Goal: Check status: Check status

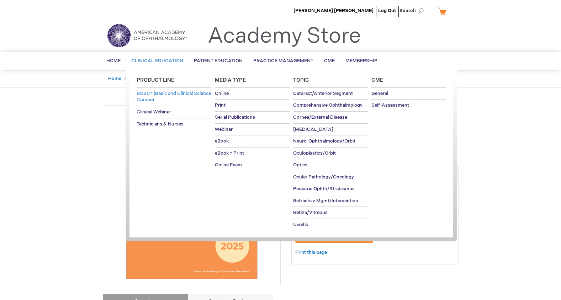
click at [163, 95] on span "BCSC® (Basic and Clinical Science Course)" at bounding box center [174, 97] width 74 height 12
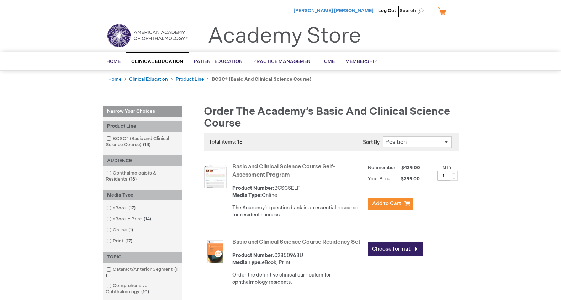
click at [360, 11] on span "[PERSON_NAME] [PERSON_NAME]" at bounding box center [334, 11] width 80 height 6
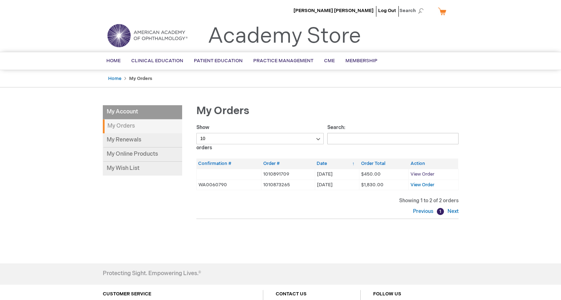
click at [425, 175] on span "View Order" at bounding box center [423, 175] width 24 height 6
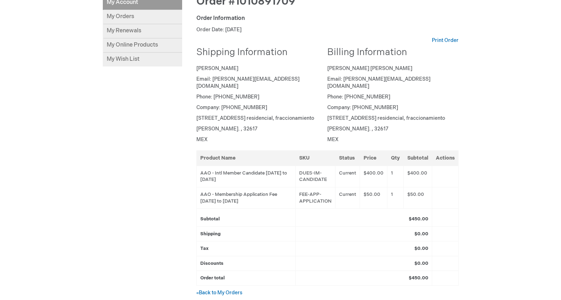
scroll to position [110, 0]
click at [315, 169] on td "DUES-IM-CANDIDATE" at bounding box center [315, 175] width 40 height 21
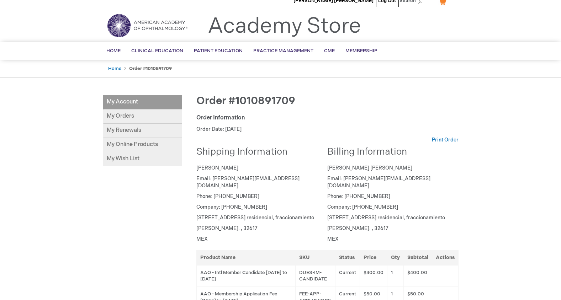
scroll to position [10, 0]
click at [145, 147] on link "My Online Products" at bounding box center [142, 145] width 79 height 14
